Goal: Transaction & Acquisition: Subscribe to service/newsletter

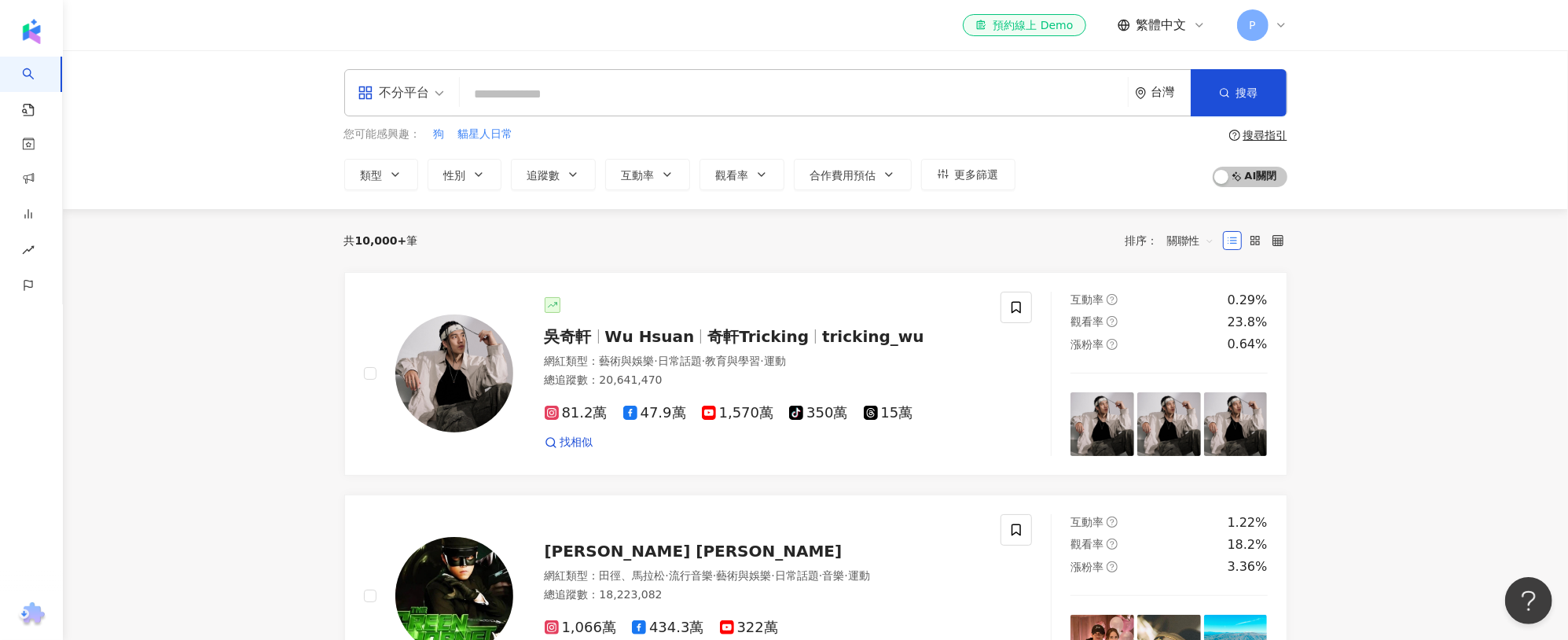
click at [1270, 32] on div "P" at bounding box center [1262, 25] width 50 height 31
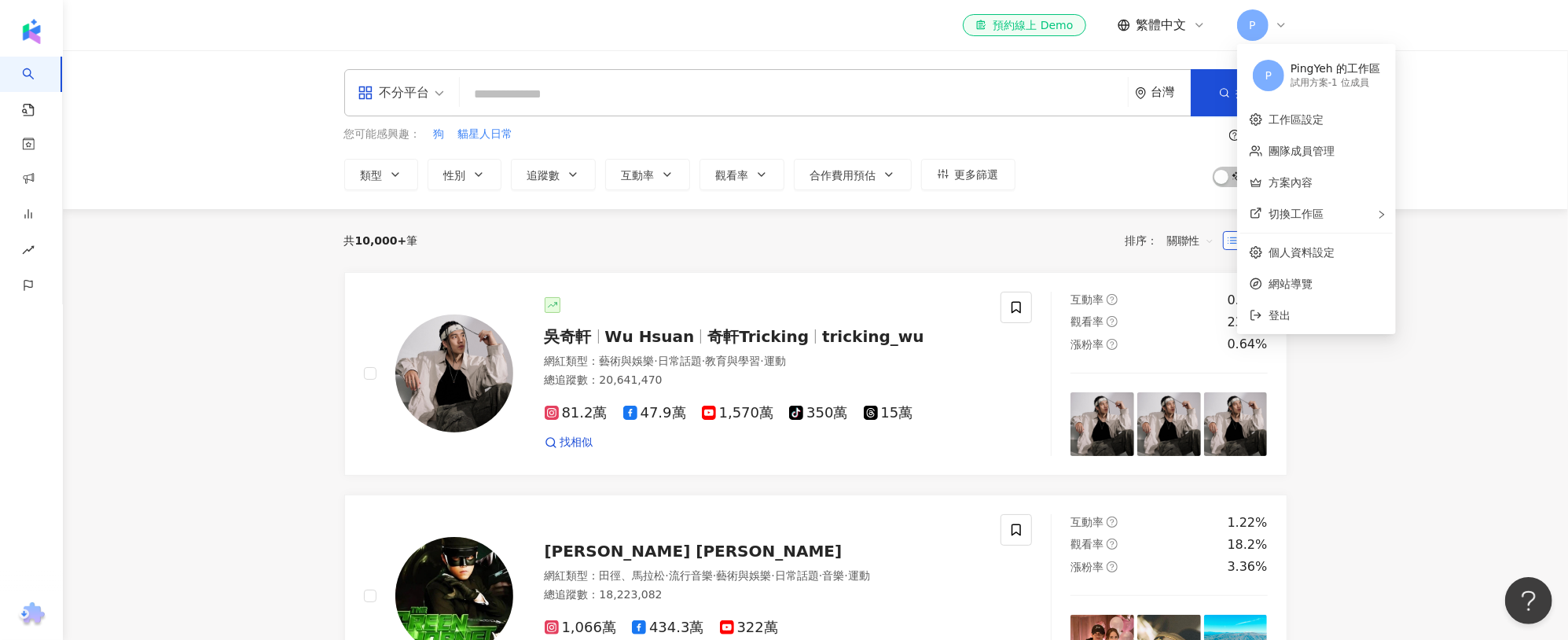
click at [1288, 83] on div "P PingYeh 的工作區 試用方案 - 1 位成員" at bounding box center [1316, 75] width 152 height 56
click at [1303, 186] on link "方案內容" at bounding box center [1290, 183] width 44 height 13
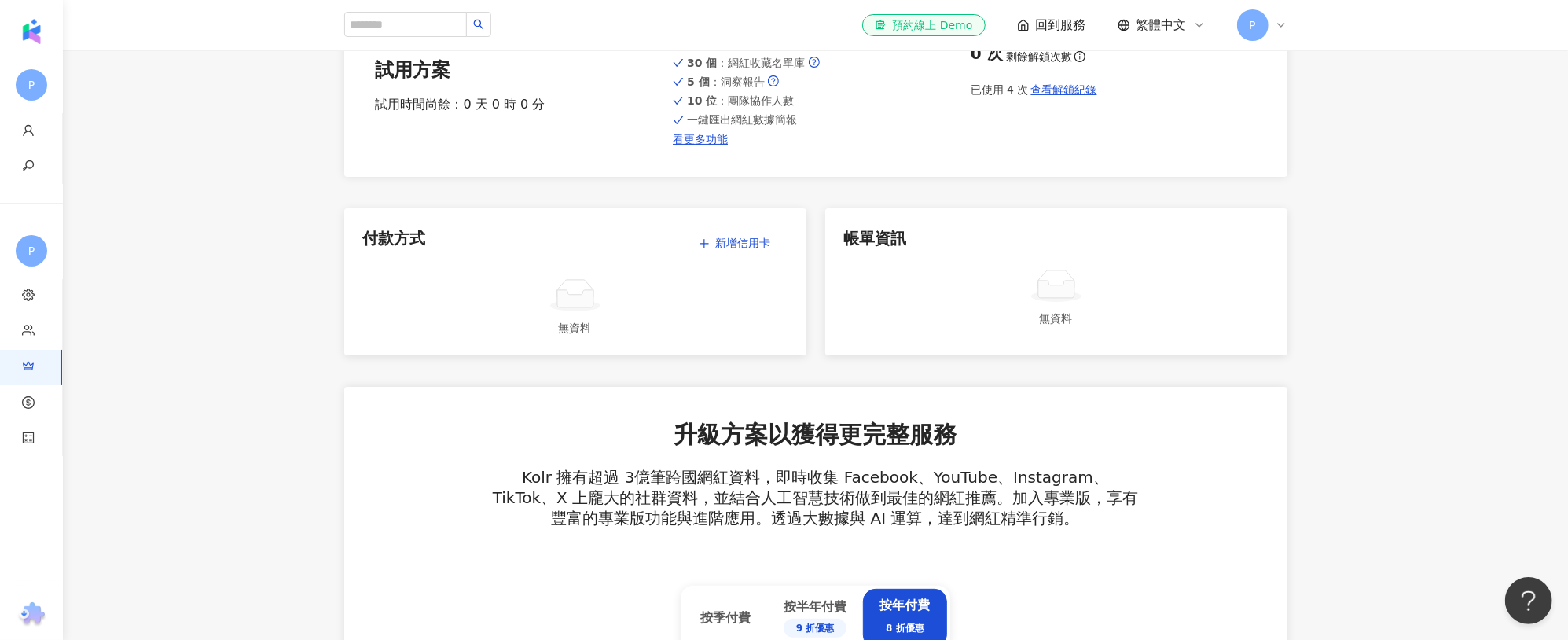
scroll to position [365, 0]
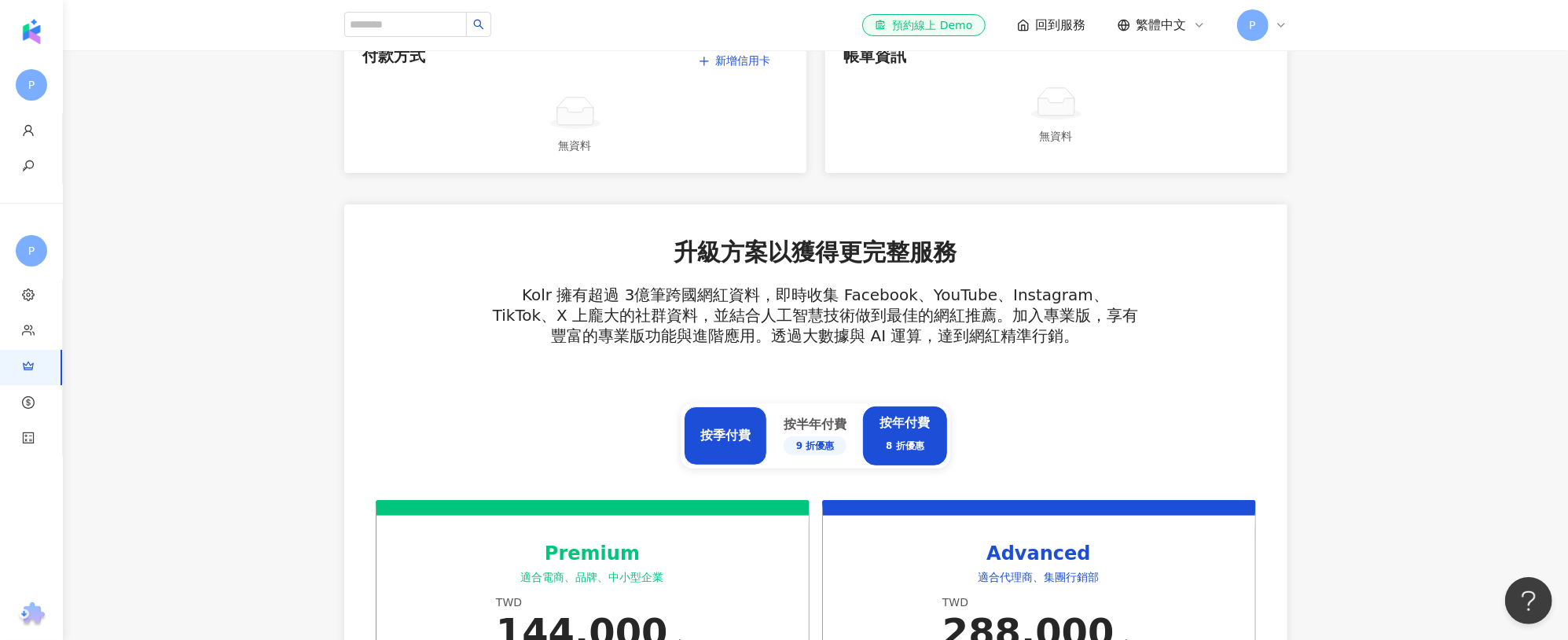
click at [697, 439] on div "按季付費" at bounding box center [725, 436] width 83 height 59
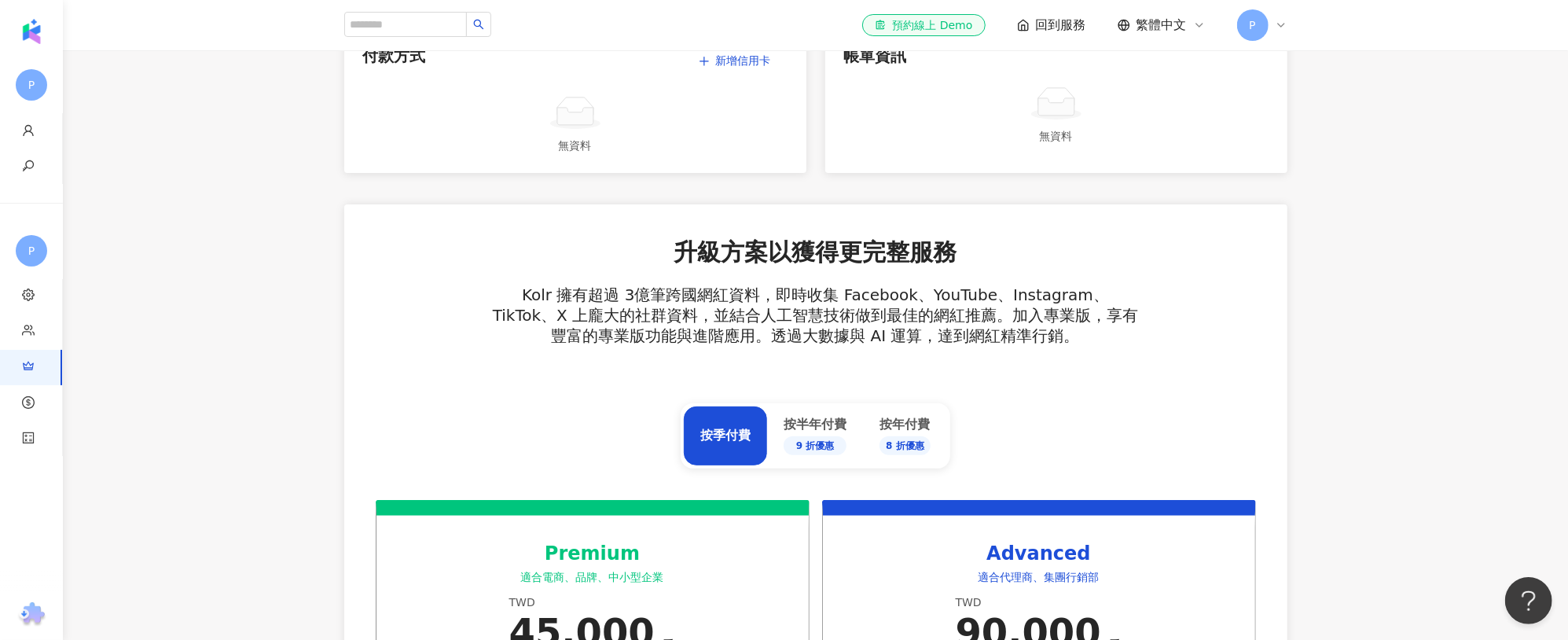
scroll to position [545, 0]
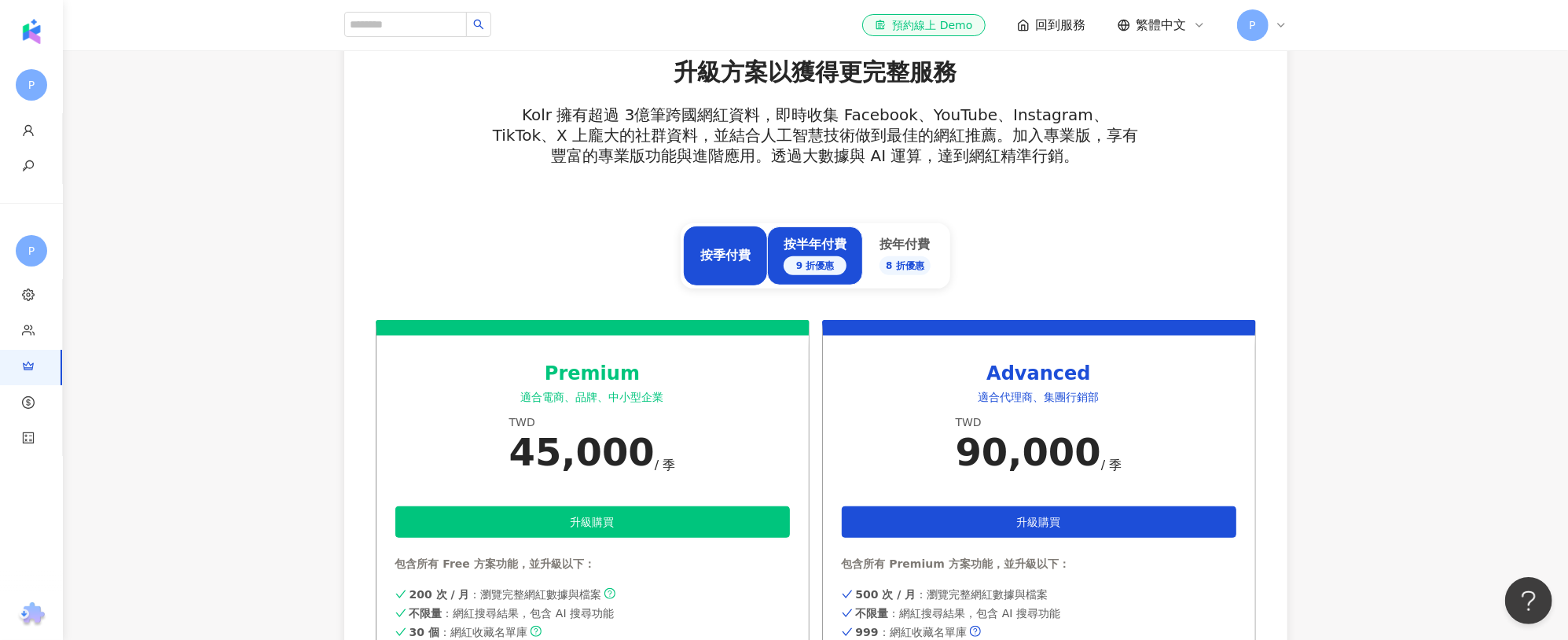
click at [809, 258] on div "9 折優惠" at bounding box center [815, 266] width 63 height 18
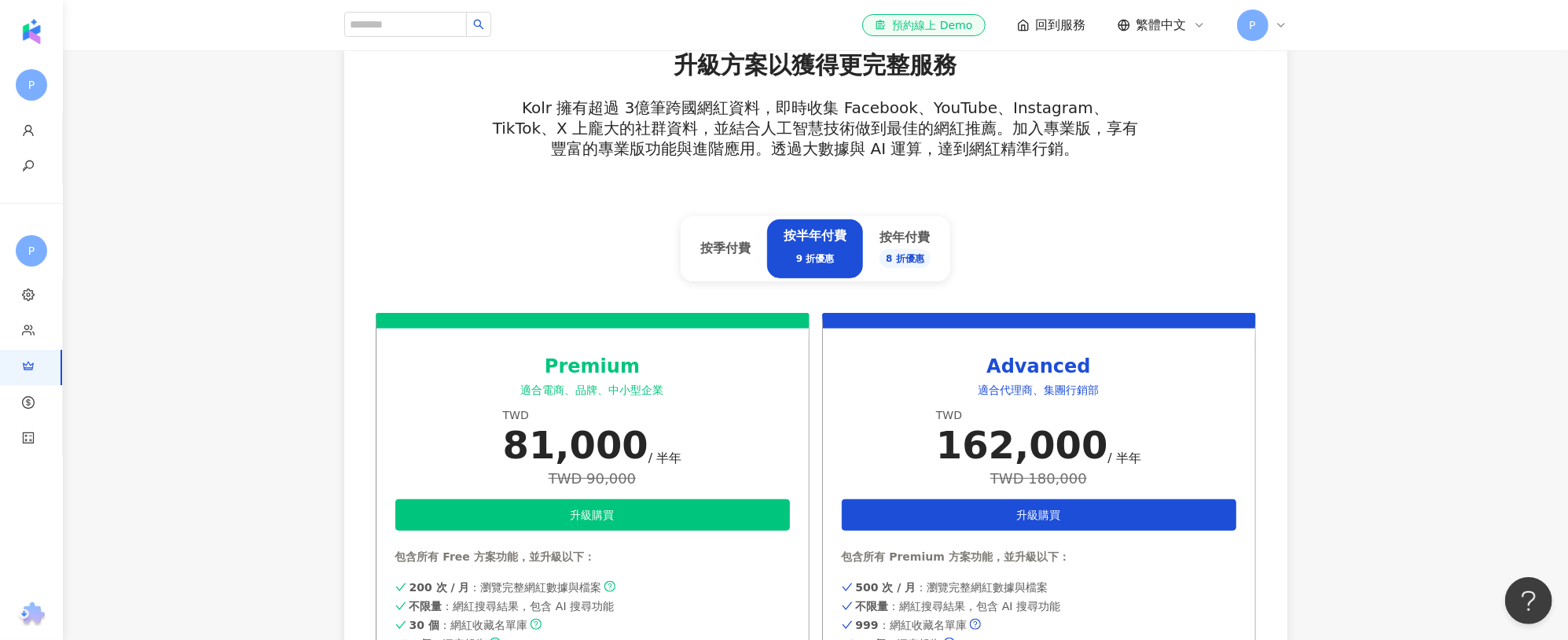
scroll to position [590, 0]
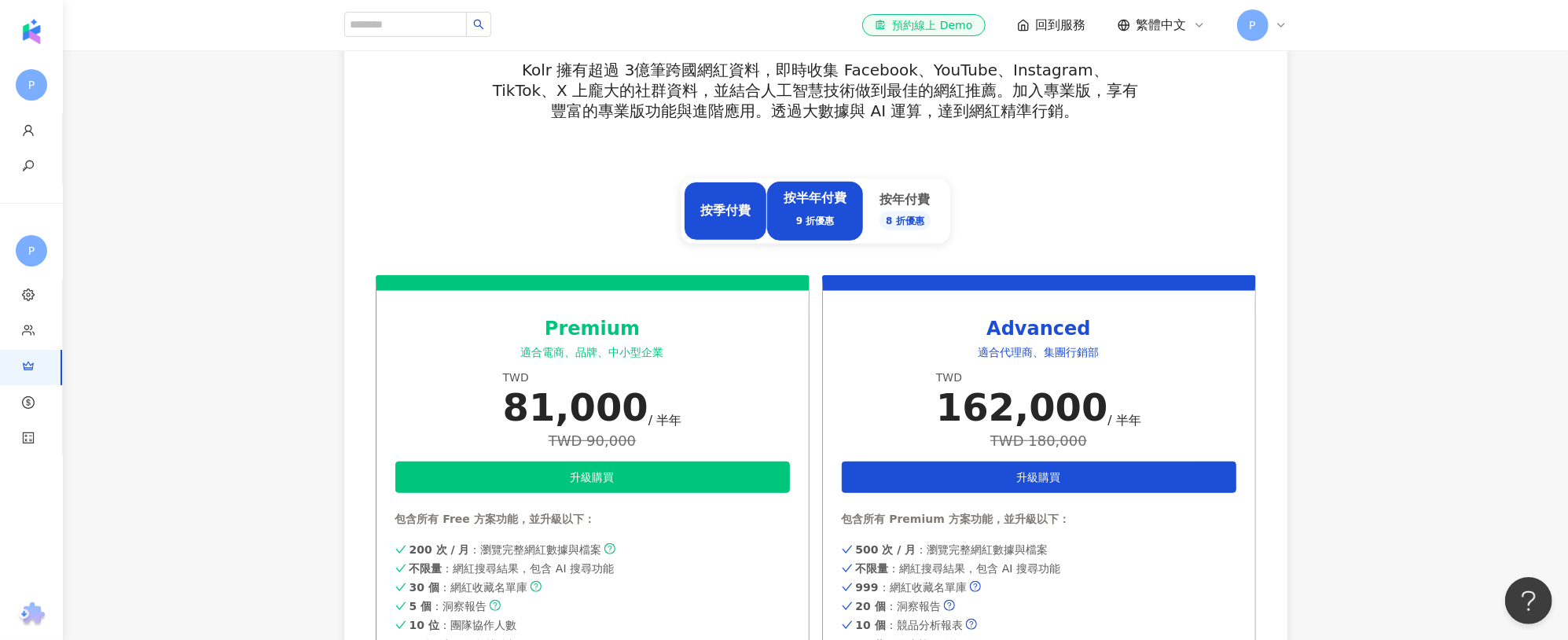
click at [740, 228] on div "按季付費" at bounding box center [725, 211] width 83 height 59
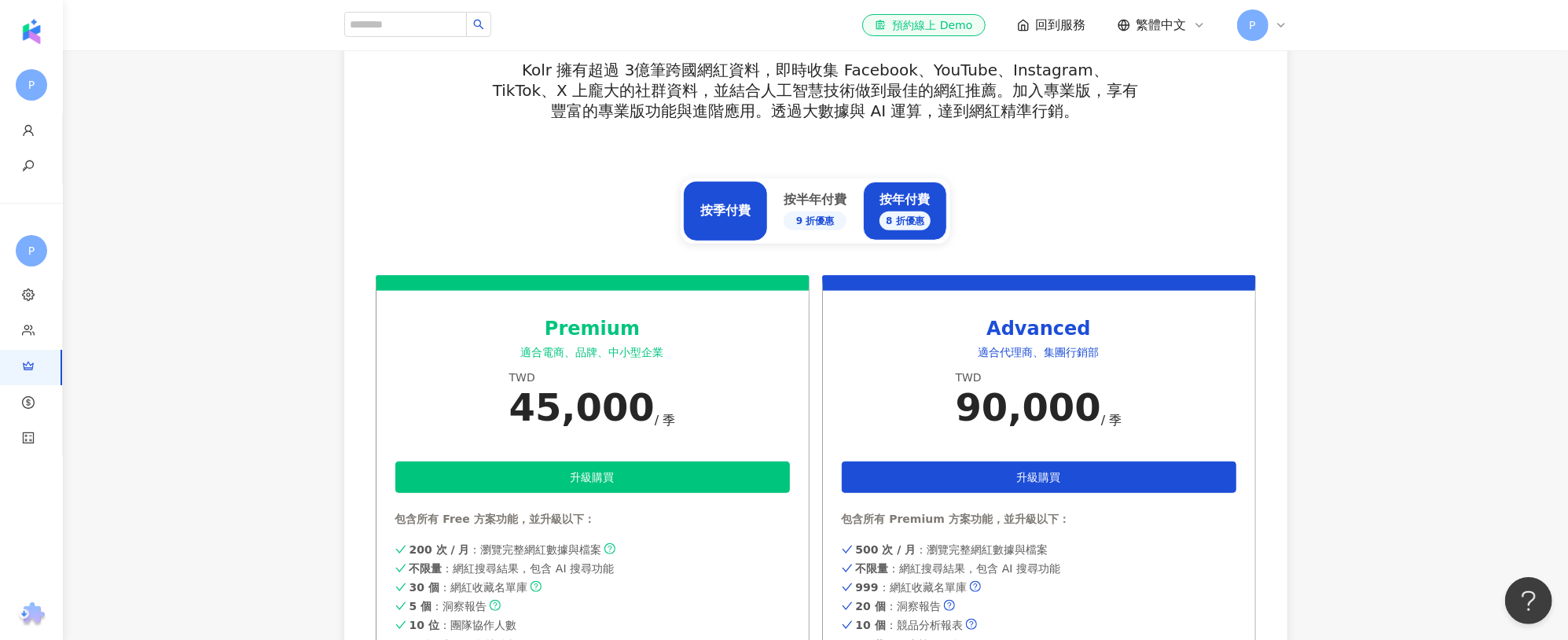
click at [892, 216] on div "8 折優惠" at bounding box center [904, 221] width 51 height 18
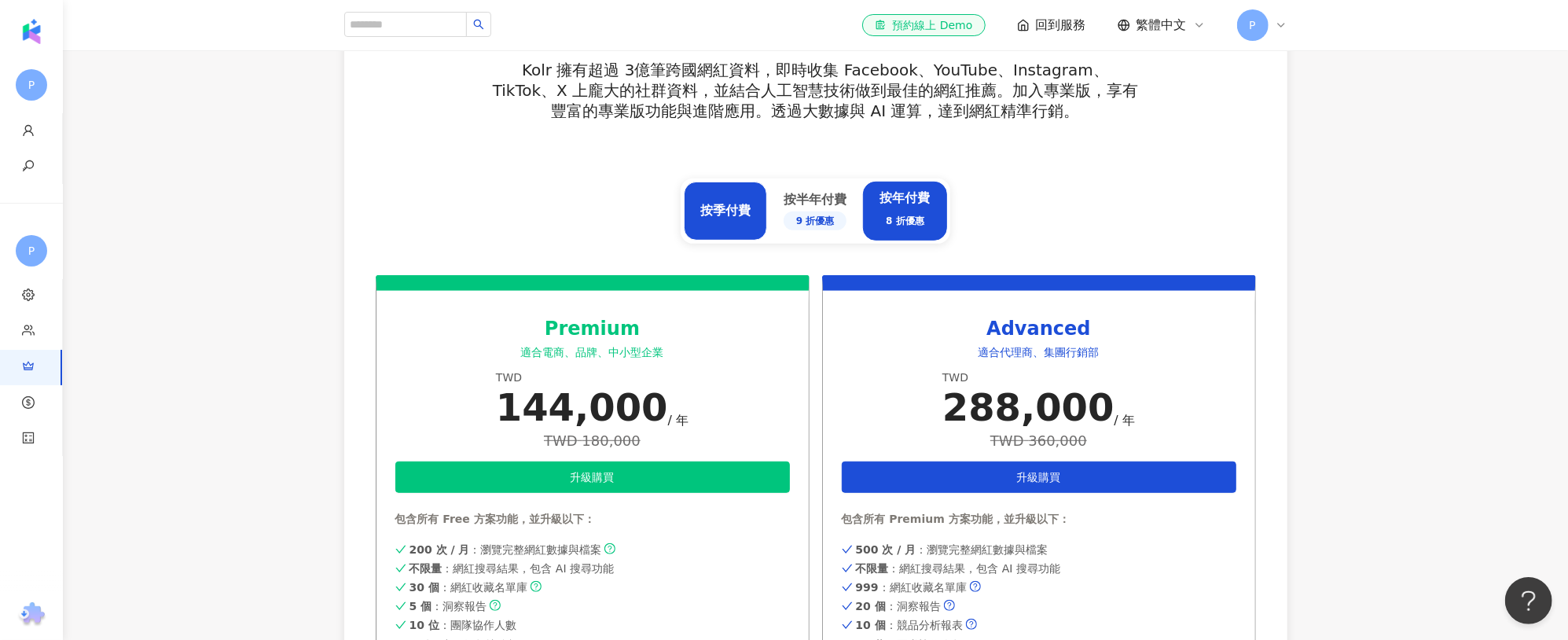
click at [755, 209] on div "按季付費" at bounding box center [725, 211] width 83 height 59
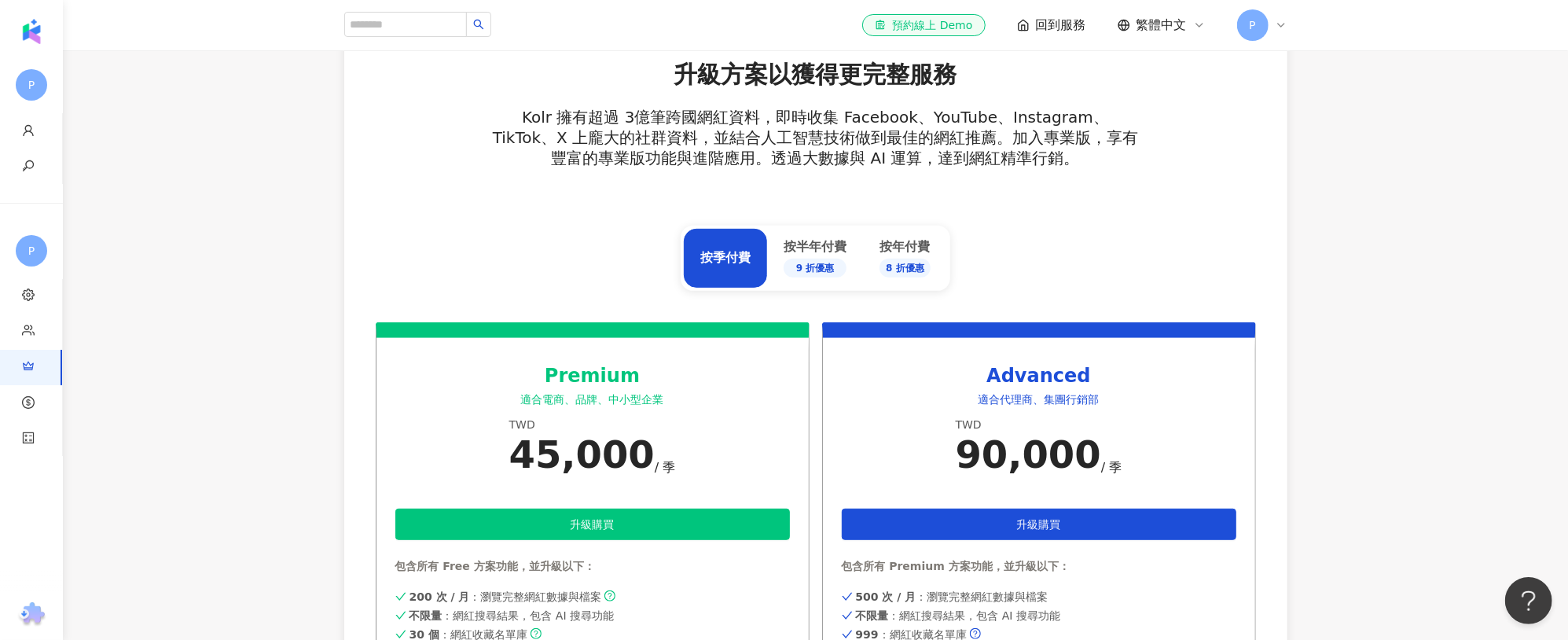
scroll to position [0, 0]
